Goal: Task Accomplishment & Management: Manage account settings

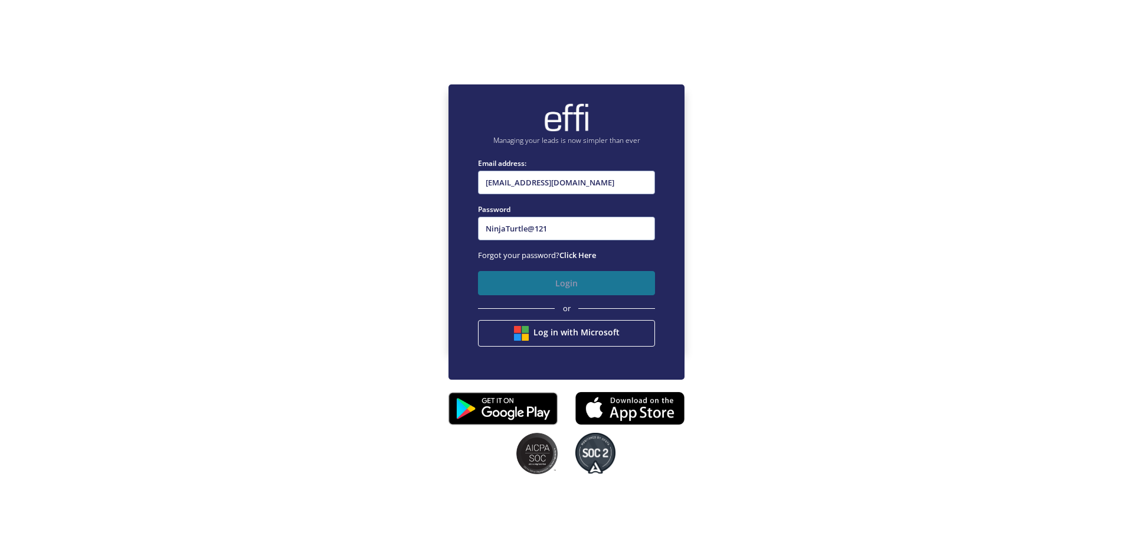
click at [514, 291] on button "Login" at bounding box center [566, 283] width 177 height 24
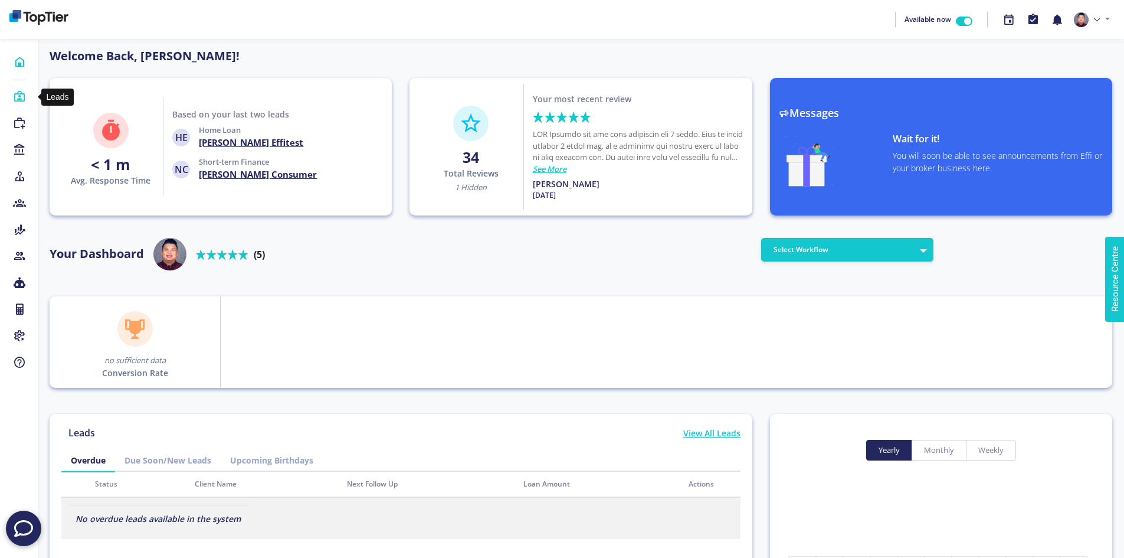
click at [23, 94] on icon at bounding box center [19, 97] width 13 height 12
